Goal: Transaction & Acquisition: Purchase product/service

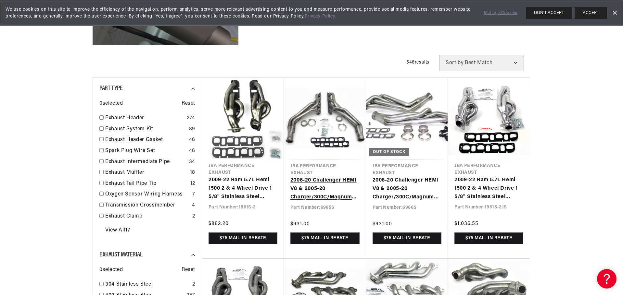
scroll to position [0, 248]
click at [99, 120] on input "checkbox" at bounding box center [101, 118] width 4 height 4
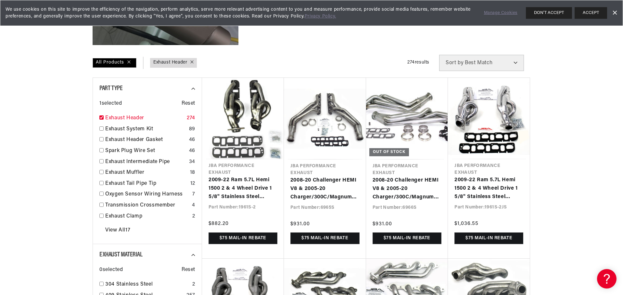
checkbox input "true"
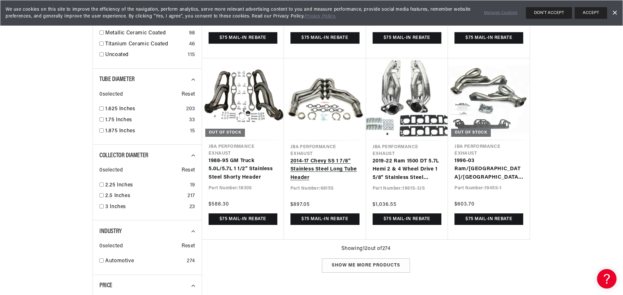
scroll to position [0, 248]
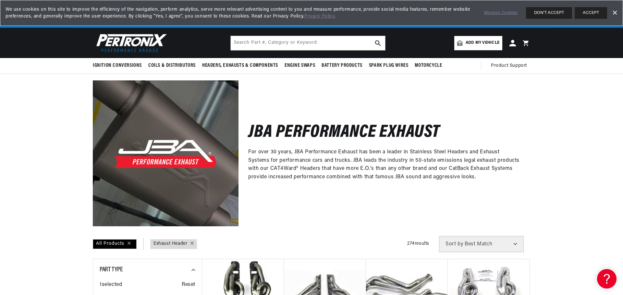
drag, startPoint x: 584, startPoint y: 11, endPoint x: 538, endPoint y: 41, distance: 54.7
click at [584, 11] on button "ACCEPT" at bounding box center [591, 13] width 32 height 12
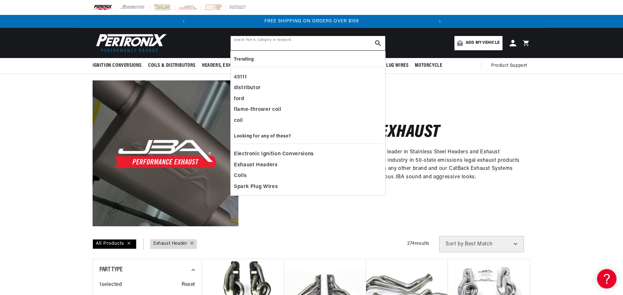
click at [247, 48] on input "text" at bounding box center [308, 43] width 155 height 14
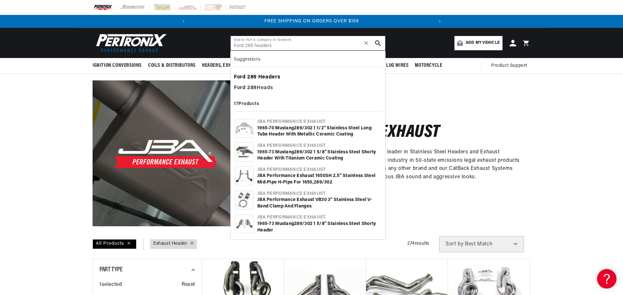
type input "Ford 289 headers"
click at [247, 80] on b "289" at bounding box center [251, 77] width 9 height 5
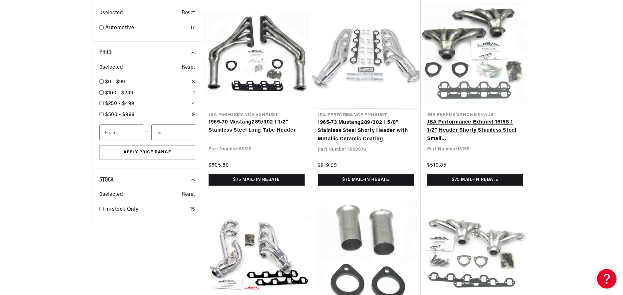
scroll to position [527, 0]
click at [508, 143] on link "JBA Performance Exhaust 1615S 1 1/2" Header Shorty Stainless Steel Small Block …" at bounding box center [475, 130] width 96 height 25
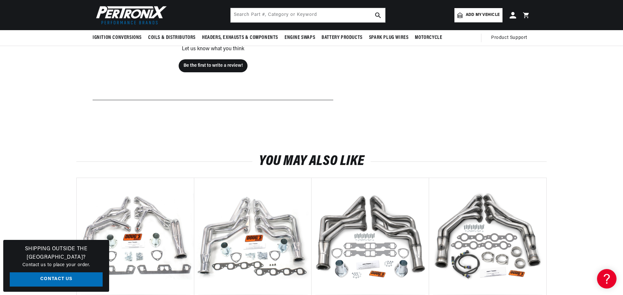
scroll to position [220, 0]
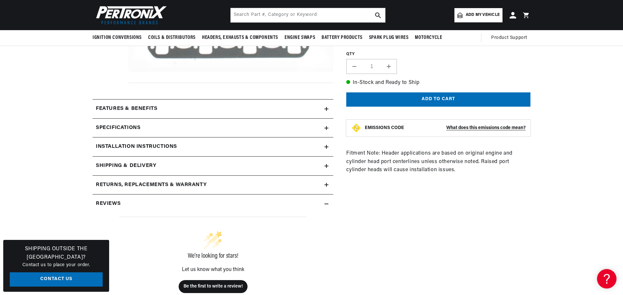
click at [326, 111] on icon at bounding box center [326, 109] width 0 height 4
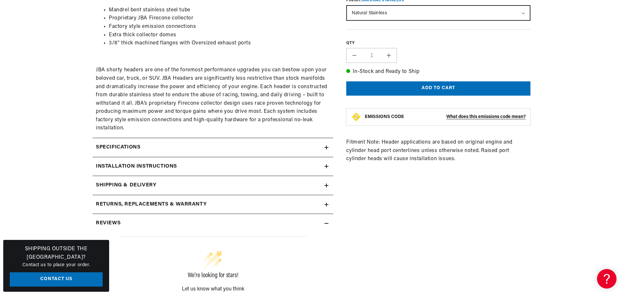
scroll to position [341, 0]
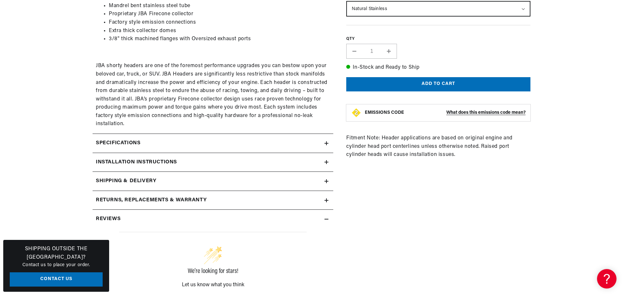
click at [328, 145] on icon at bounding box center [326, 144] width 4 height 4
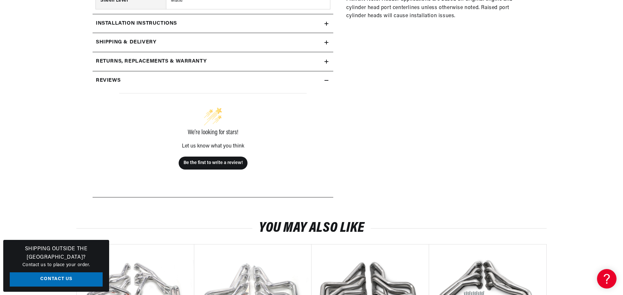
scroll to position [693, 0]
click at [328, 25] on icon at bounding box center [326, 23] width 4 height 4
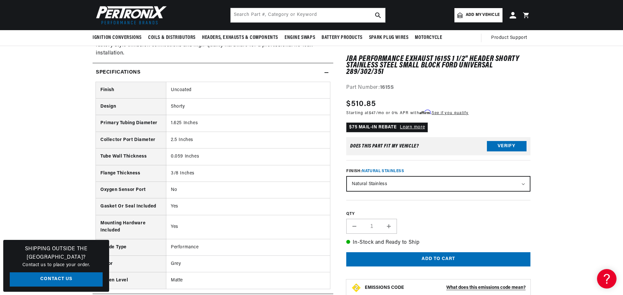
scroll to position [0, 40]
drag, startPoint x: 27, startPoint y: 84, endPoint x: 43, endPoint y: 77, distance: 17.3
click at [27, 84] on section "JBA Performance Exhaust 1615S 1 1/2" Header Shorty Stainless Steel Small Block …" at bounding box center [311, 101] width 623 height 844
